Goal: Task Accomplishment & Management: Manage account settings

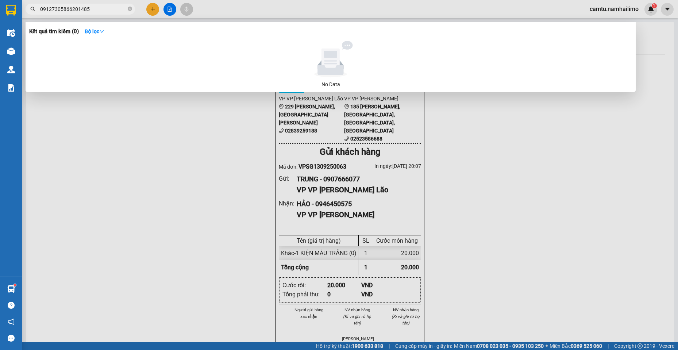
click at [121, 178] on div at bounding box center [339, 175] width 678 height 350
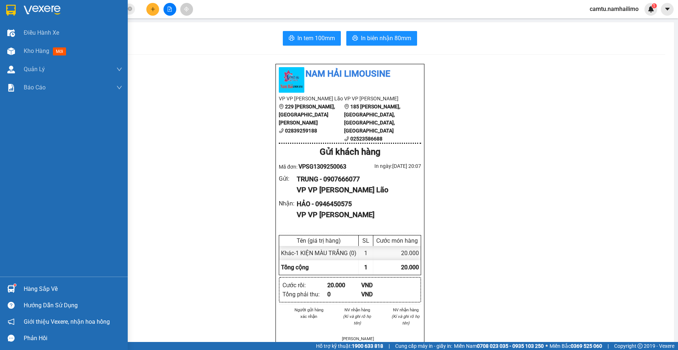
click at [16, 291] on div at bounding box center [11, 289] width 13 height 13
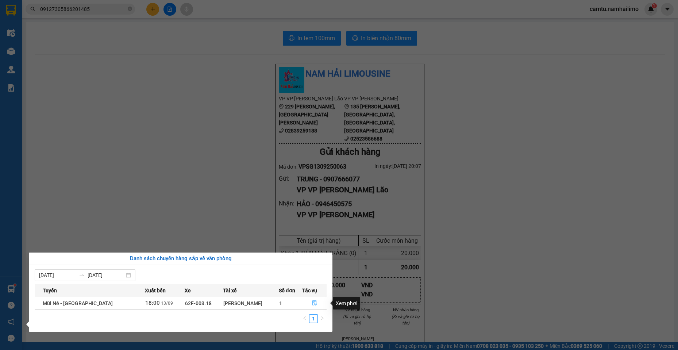
click at [315, 302] on icon "file-done" at bounding box center [315, 303] width 4 height 5
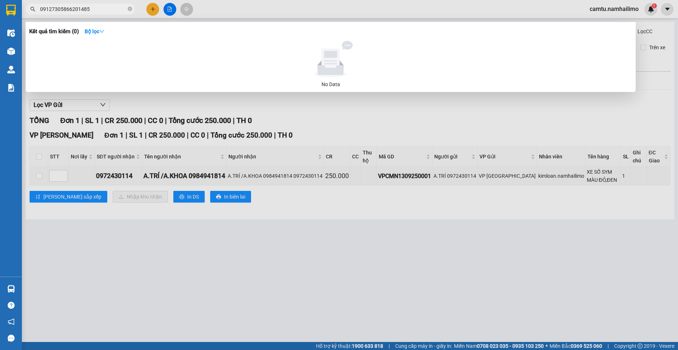
click at [104, 5] on span "09127305866201485" at bounding box center [81, 9] width 110 height 11
click at [98, 13] on input "09127305866201485" at bounding box center [83, 9] width 86 height 8
drag, startPoint x: 98, startPoint y: 14, endPoint x: 9, endPoint y: -2, distance: 90.1
click at [9, 0] on html "Kết quả tìm kiếm ( 0 ) Bộ lọc No Data 09127305866201485 camtu.namhailimo 1 Điều…" at bounding box center [339, 175] width 678 height 350
click at [112, 8] on input "09127305866201485" at bounding box center [83, 9] width 86 height 8
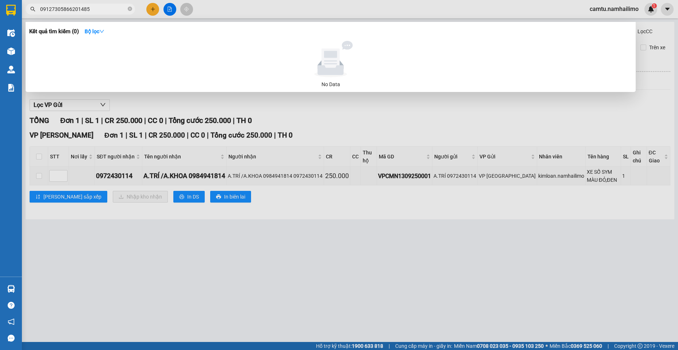
drag, startPoint x: 96, startPoint y: 10, endPoint x: 192, endPoint y: 104, distance: 134.8
click at [32, 7] on div "09127305866201485" at bounding box center [71, 9] width 142 height 11
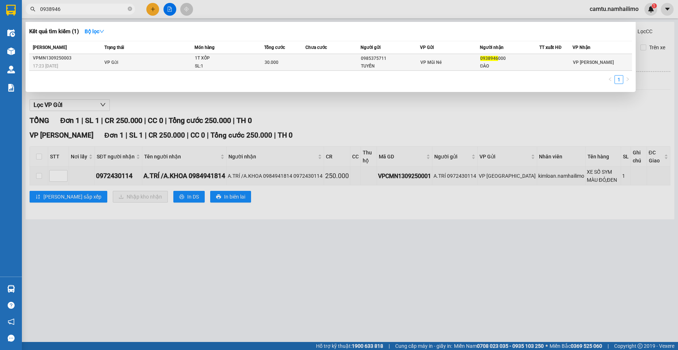
type input "0938946"
click at [111, 66] on td "VP Gửi" at bounding box center [149, 62] width 92 height 17
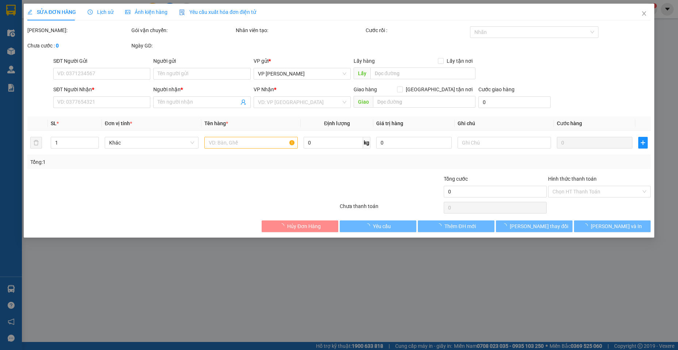
type input "0985375711"
type input "TUYỀN"
type input "0938946000"
type input "ĐÀO"
type input "30.000"
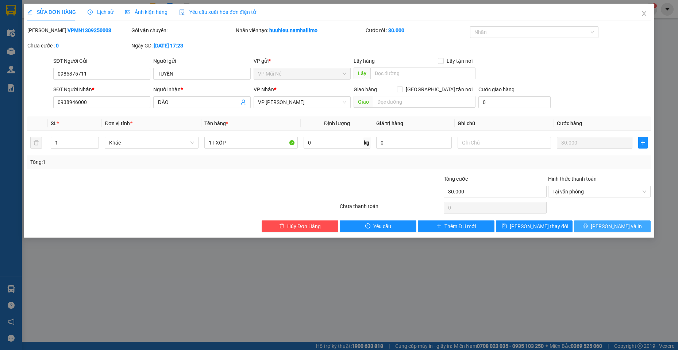
click at [589, 227] on button "Lưu và In" at bounding box center [612, 227] width 77 height 12
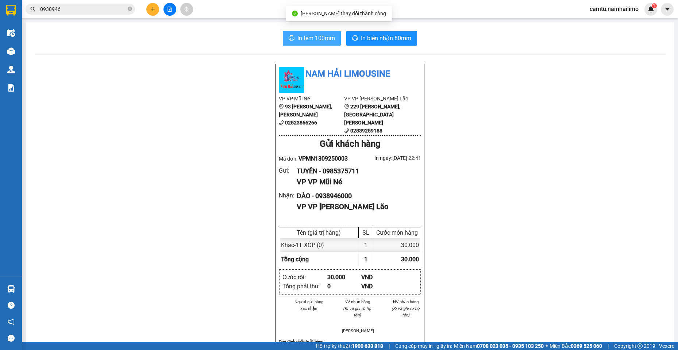
click at [322, 39] on span "In tem 100mm" at bounding box center [317, 38] width 38 height 9
click at [95, 7] on input "0938946" at bounding box center [83, 9] width 86 height 8
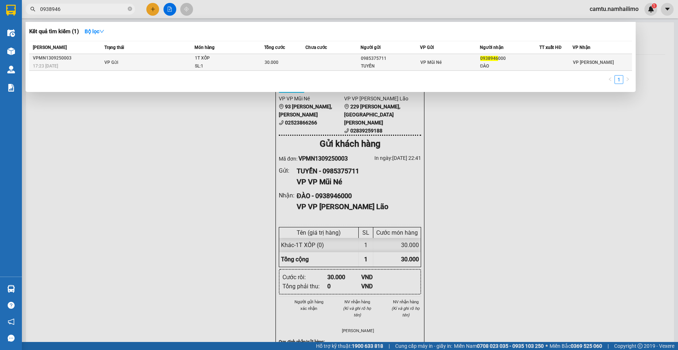
click at [218, 60] on div "1T XỐP" at bounding box center [222, 58] width 55 height 8
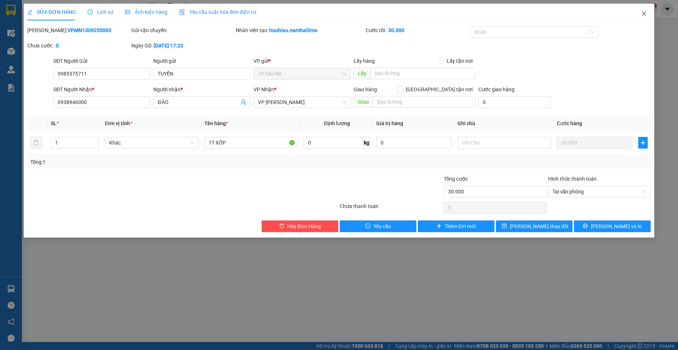
click at [647, 14] on icon "close" at bounding box center [644, 14] width 6 height 6
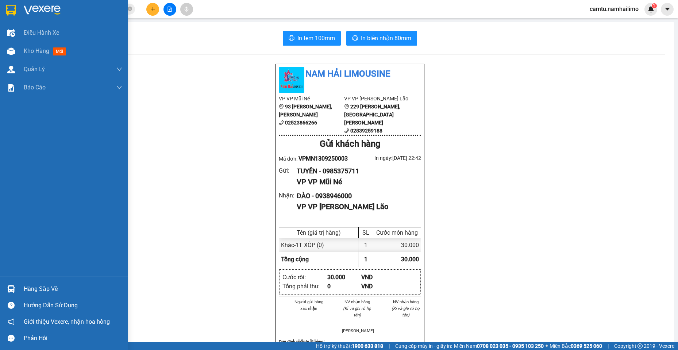
click at [17, 287] on div at bounding box center [11, 289] width 13 height 13
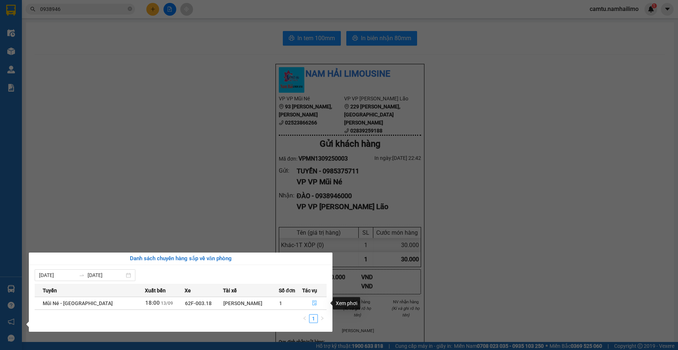
click at [313, 303] on icon "file-done" at bounding box center [315, 303] width 4 height 5
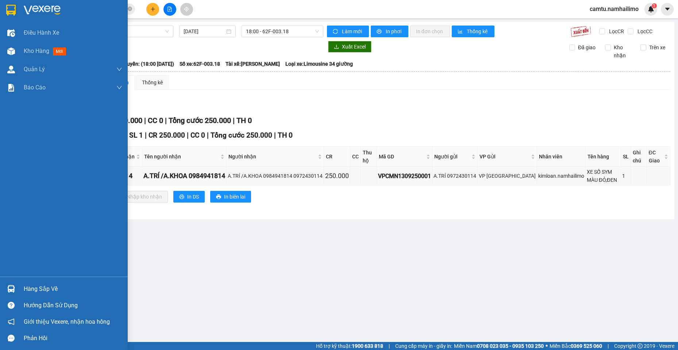
click at [13, 292] on img at bounding box center [11, 289] width 8 height 8
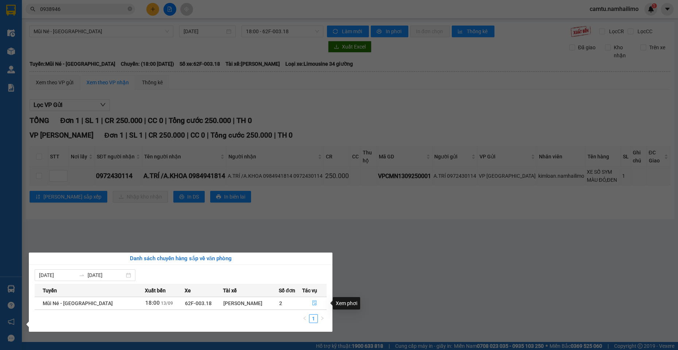
click at [313, 307] on button "button" at bounding box center [315, 304] width 24 height 12
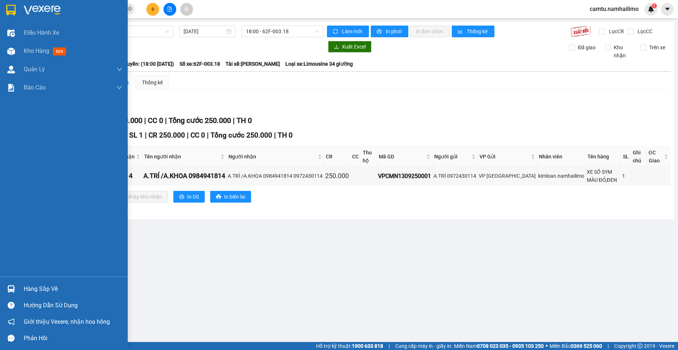
click at [19, 287] on div "Hàng sắp về" at bounding box center [64, 289] width 128 height 16
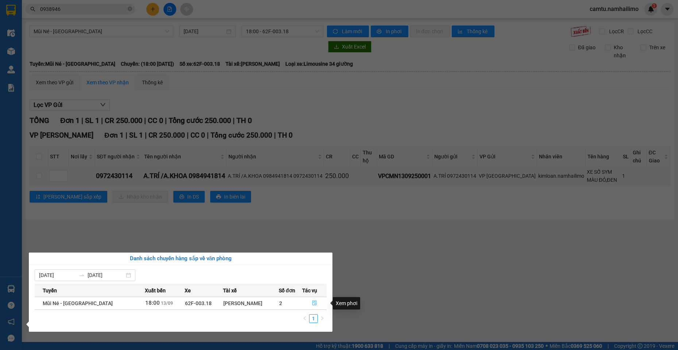
click at [312, 303] on icon "file-done" at bounding box center [314, 302] width 5 height 5
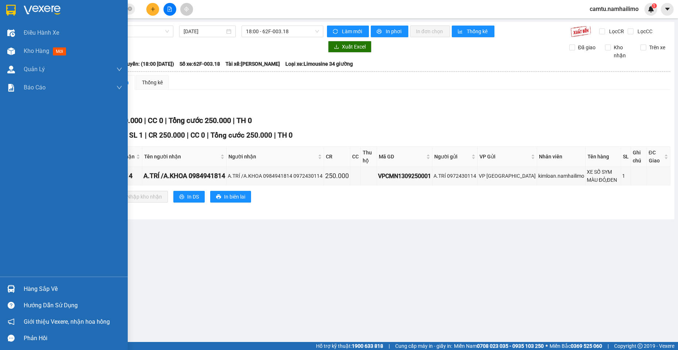
click at [37, 285] on div "Hàng sắp về" at bounding box center [73, 289] width 99 height 11
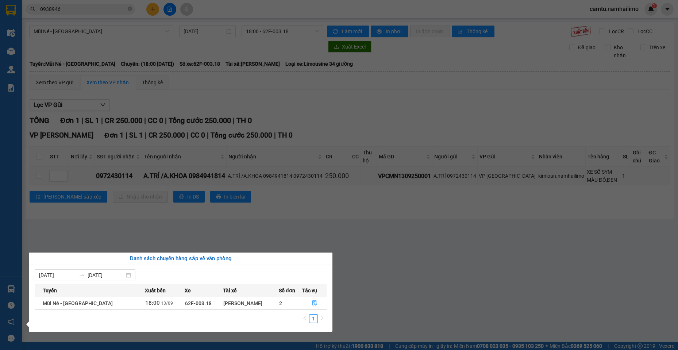
click at [145, 303] on span "18:00" at bounding box center [152, 303] width 15 height 7
click at [313, 304] on icon "file-done" at bounding box center [315, 303] width 4 height 5
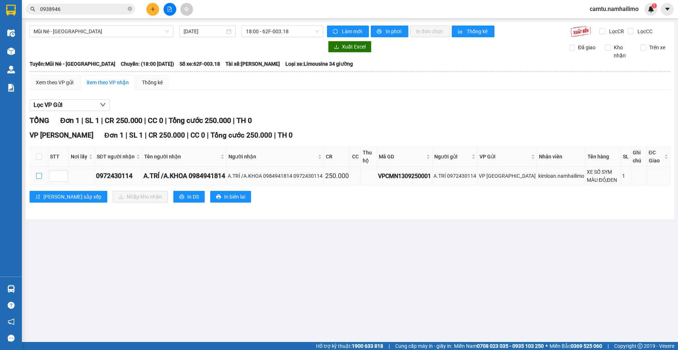
click at [40, 175] on input "checkbox" at bounding box center [39, 176] width 6 height 6
checkbox input "true"
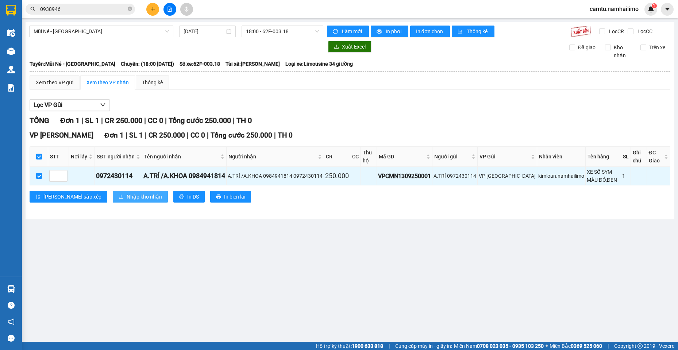
click at [127, 196] on span "Nhập kho nhận" at bounding box center [144, 197] width 35 height 8
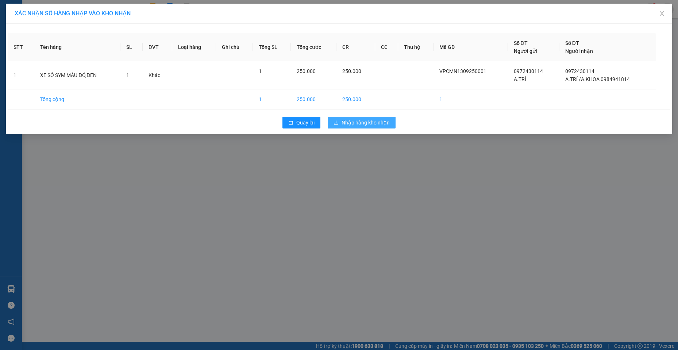
drag, startPoint x: 362, startPoint y: 118, endPoint x: 362, endPoint y: 129, distance: 11.0
click at [362, 118] on button "Nhập hàng kho nhận" at bounding box center [362, 123] width 68 height 12
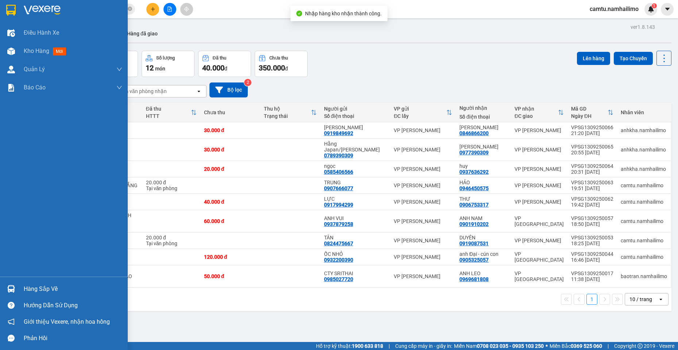
click at [27, 290] on div "Hàng sắp về" at bounding box center [73, 289] width 99 height 11
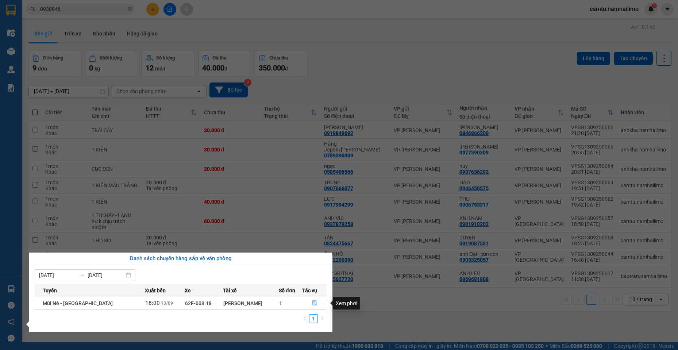
click at [314, 302] on icon "file-done" at bounding box center [314, 302] width 5 height 5
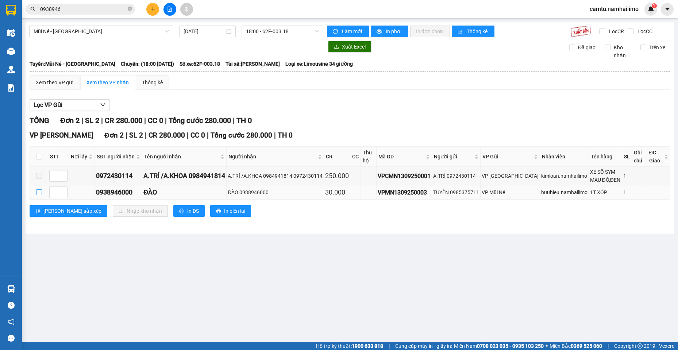
drag, startPoint x: 38, startPoint y: 192, endPoint x: 41, endPoint y: 194, distance: 4.3
click at [38, 192] on input "checkbox" at bounding box center [39, 192] width 6 height 6
checkbox input "true"
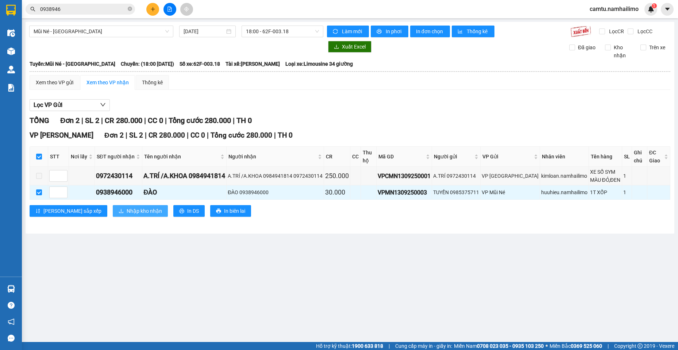
click at [127, 214] on span "Nhập kho nhận" at bounding box center [144, 211] width 35 height 8
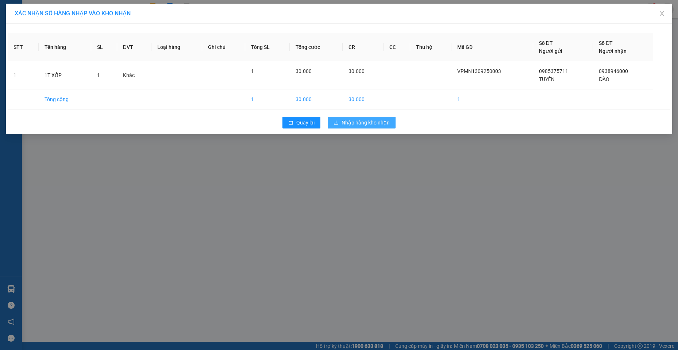
click at [376, 120] on span "Nhập hàng kho nhận" at bounding box center [366, 123] width 48 height 8
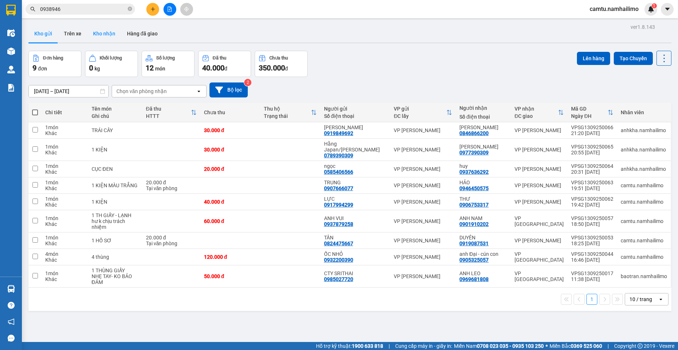
click at [98, 29] on button "Kho nhận" at bounding box center [104, 34] width 34 height 18
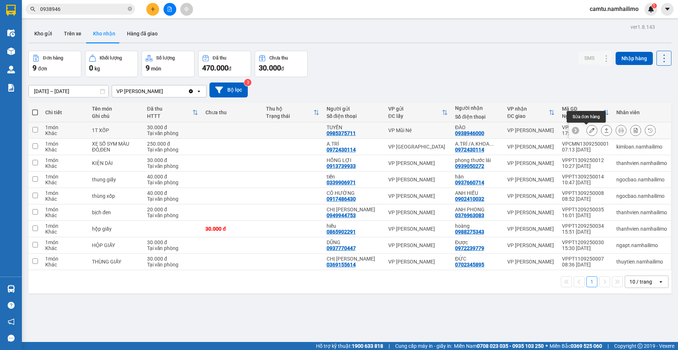
click at [590, 131] on button at bounding box center [592, 130] width 10 height 13
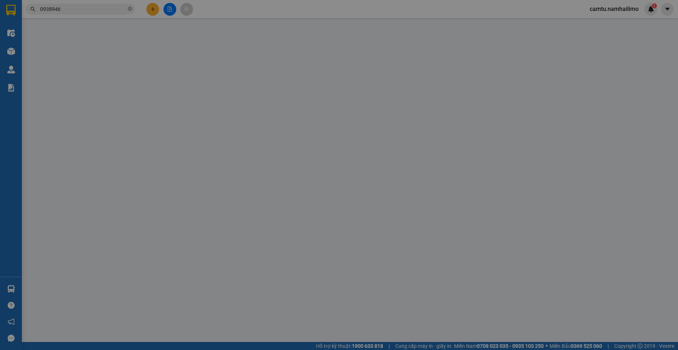
type input "0985375711"
type input "TUYỀN"
type input "0938946000"
type input "ĐÀO"
type input "30.000"
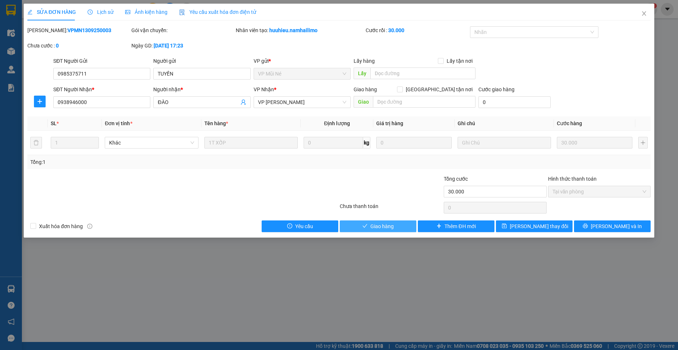
click at [372, 227] on span "Giao hàng" at bounding box center [382, 226] width 23 height 8
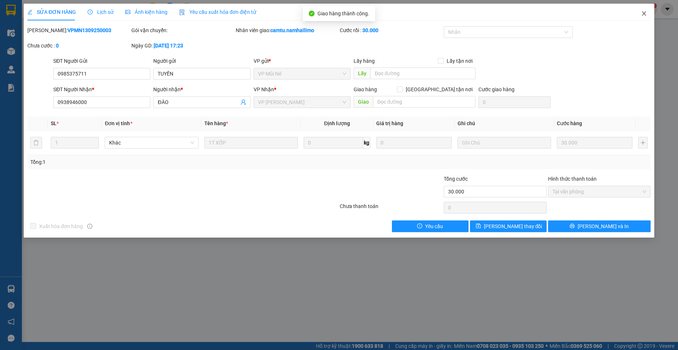
click at [649, 11] on span "Close" at bounding box center [644, 14] width 20 height 20
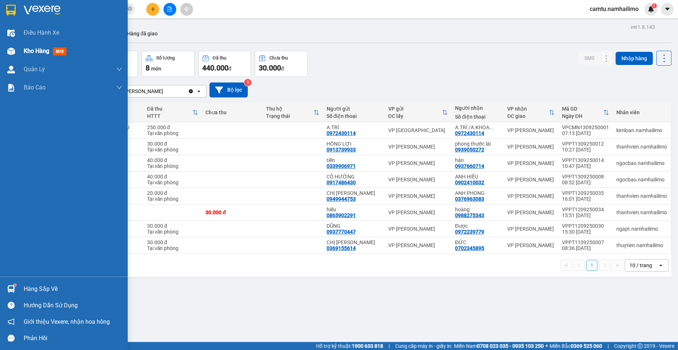
click at [10, 54] on img at bounding box center [11, 51] width 8 height 8
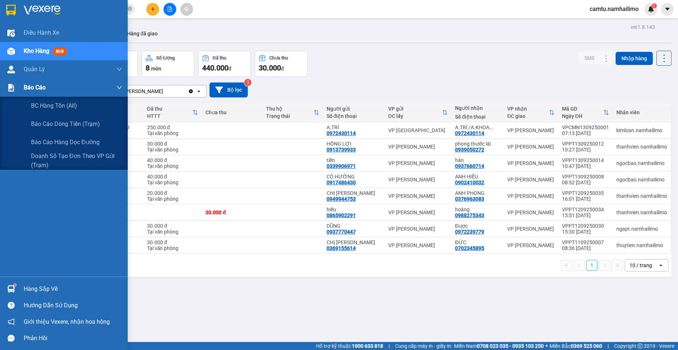
click at [26, 91] on span "Báo cáo" at bounding box center [35, 87] width 22 height 9
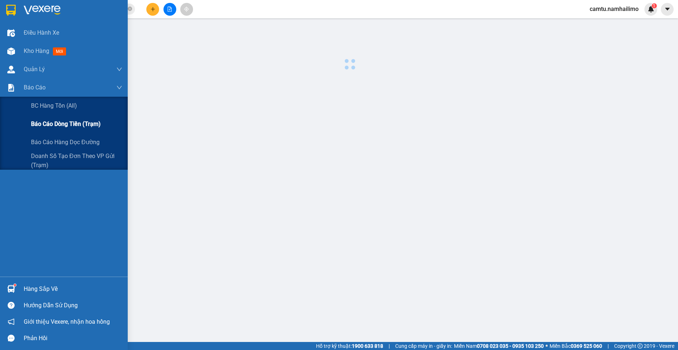
click at [33, 122] on span "Báo cáo dòng tiền (trạm)" at bounding box center [66, 123] width 70 height 9
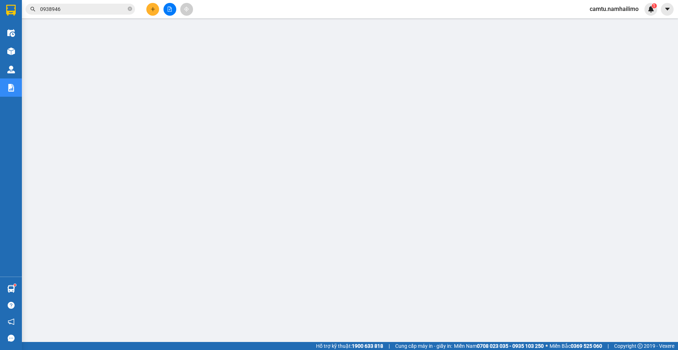
click at [618, 9] on span "camtu.namhailimo" at bounding box center [614, 8] width 61 height 9
click at [620, 22] on span "Đăng xuất" at bounding box center [617, 23] width 45 height 8
